Goal: Information Seeking & Learning: Learn about a topic

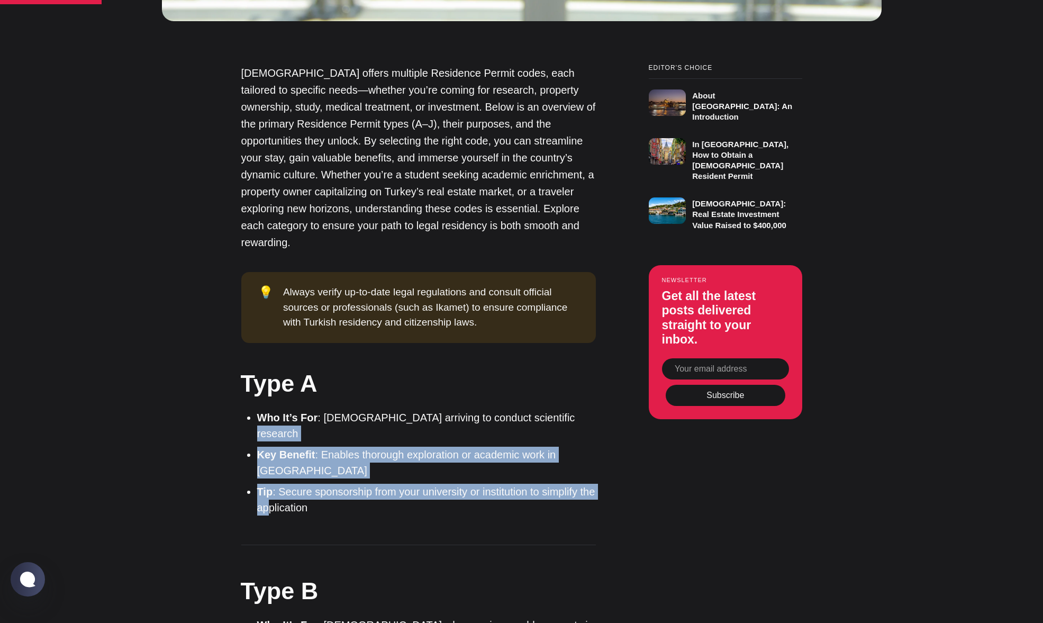
drag, startPoint x: 567, startPoint y: 332, endPoint x: 284, endPoint y: 392, distance: 289.2
click at [284, 409] on ul "Who It’s For : Foreigners arriving to conduct scientific research Key Benefit :…" at bounding box center [422, 462] width 347 height 106
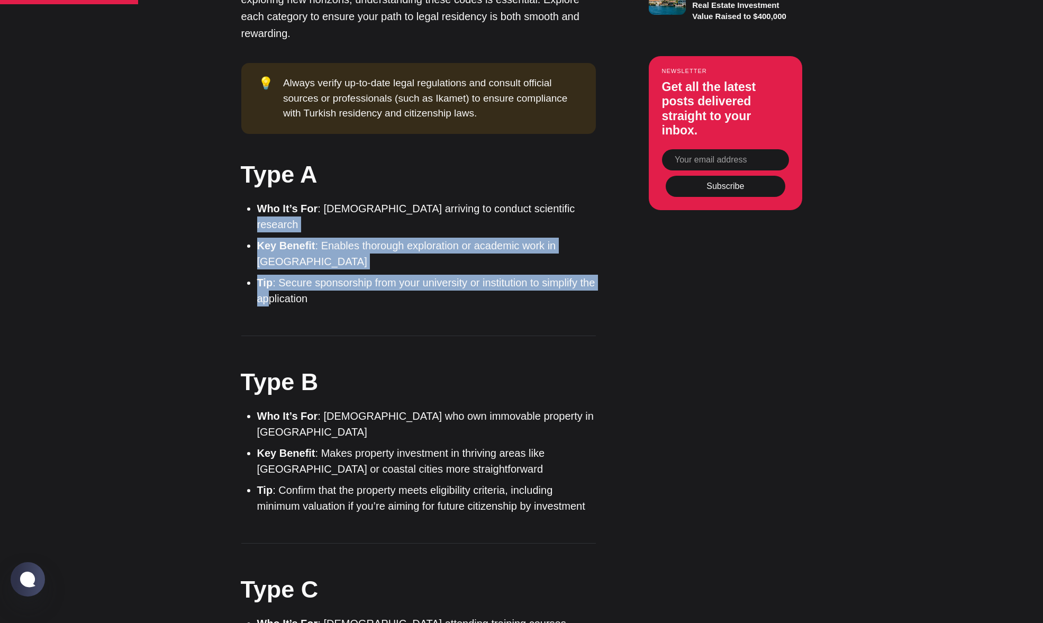
scroll to position [1058, 0]
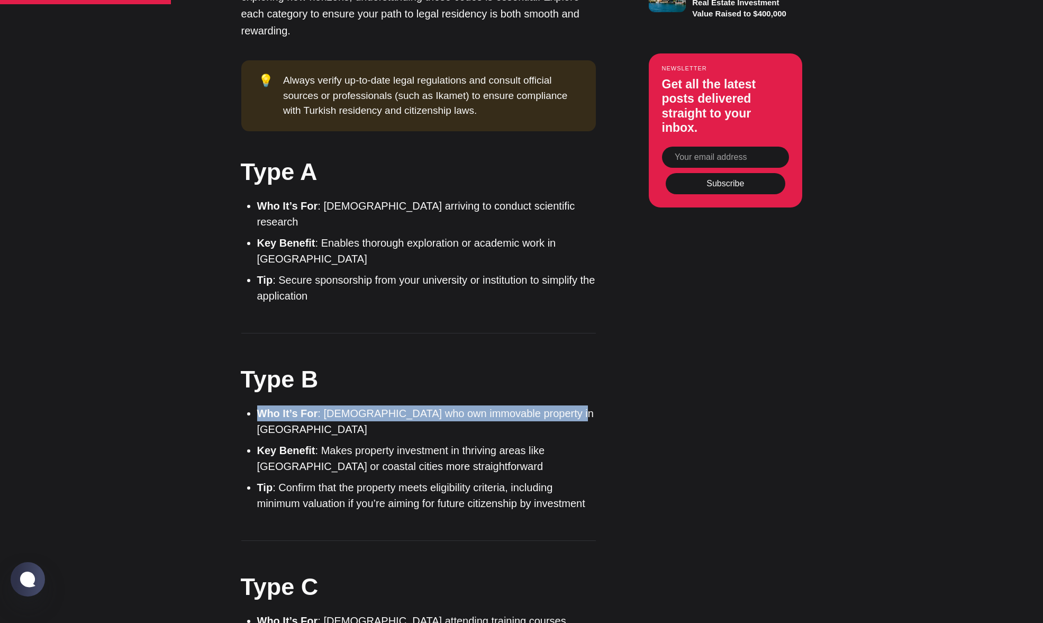
drag, startPoint x: 257, startPoint y: 303, endPoint x: 600, endPoint y: 287, distance: 343.2
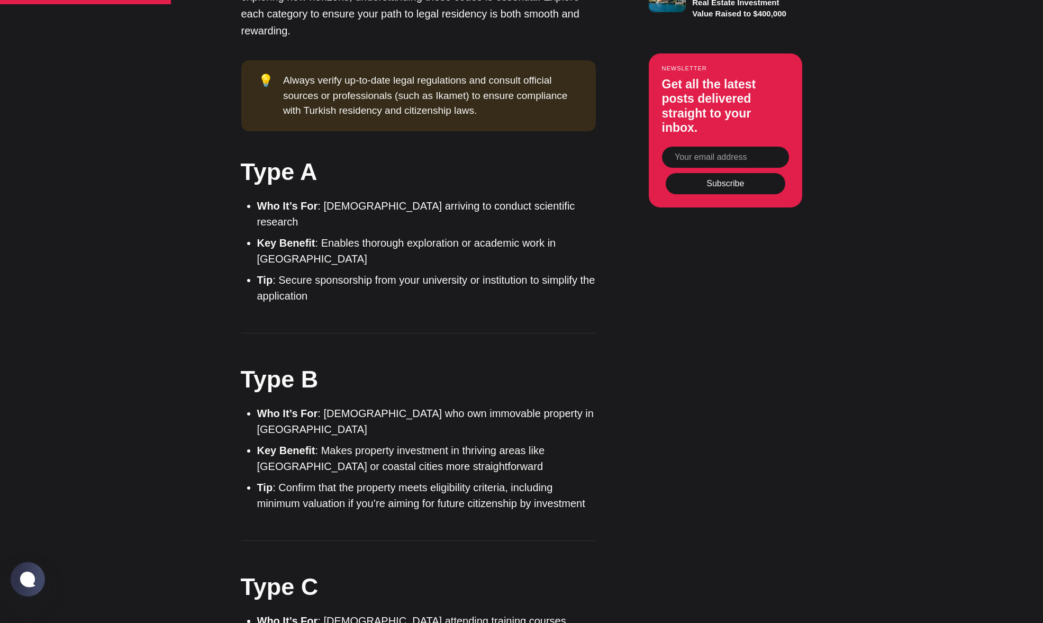
drag, startPoint x: 600, startPoint y: 287, endPoint x: 477, endPoint y: 403, distance: 169.5
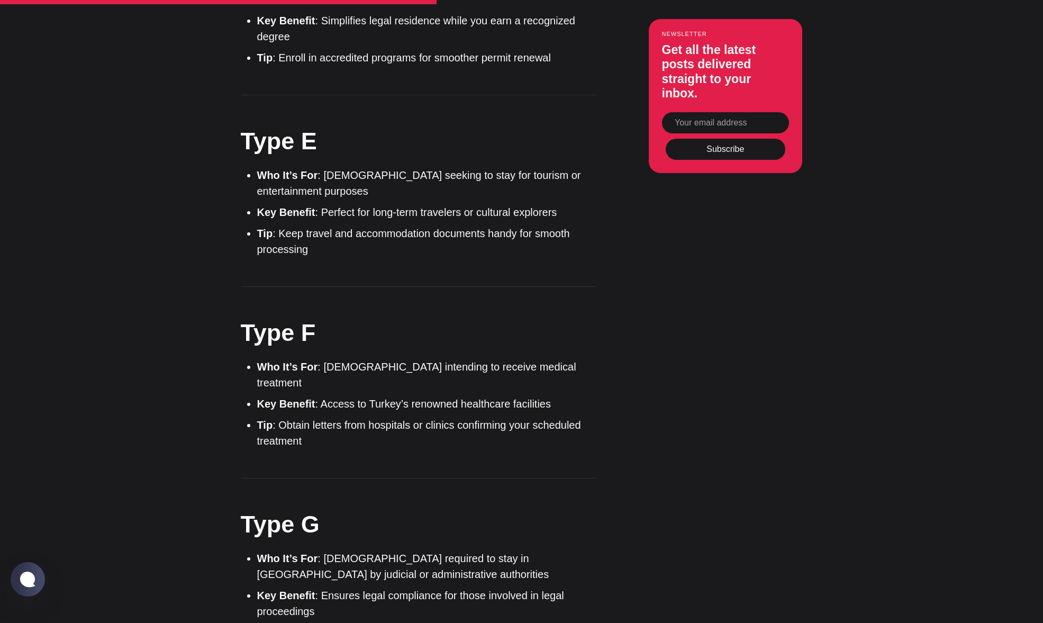
scroll to position [1958, 0]
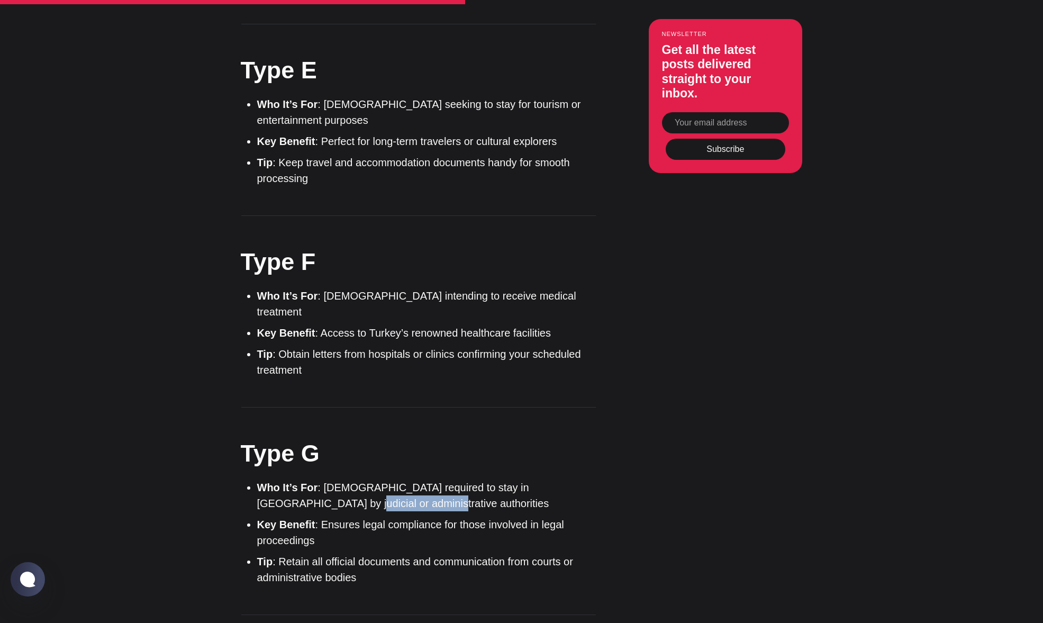
drag, startPoint x: 397, startPoint y: 329, endPoint x: 298, endPoint y: 325, distance: 99.0
click at [298, 479] on li "Who It’s For : Foreigners required to stay in [GEOGRAPHIC_DATA] by judicial or …" at bounding box center [426, 495] width 339 height 32
drag, startPoint x: 298, startPoint y: 325, endPoint x: 314, endPoint y: 411, distance: 87.1
click at [314, 411] on div "[DEMOGRAPHIC_DATA] offers multiple Residence Permit codes, each tailored to spe…" at bounding box center [418, 628] width 354 height 3348
